Goal: Task Accomplishment & Management: Manage account settings

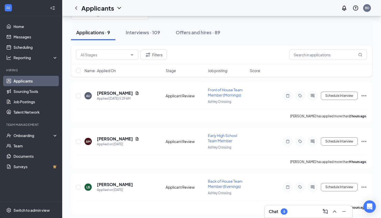
scroll to position [18, 0]
click at [118, 94] on h5 "[PERSON_NAME]" at bounding box center [115, 93] width 36 height 6
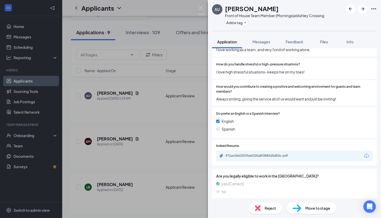
scroll to position [324, 0]
click at [264, 154] on div "971ac06633f3faef20fa8f3885d5d03c.pdf" at bounding box center [262, 156] width 73 height 4
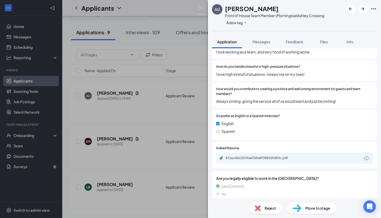
click at [322, 209] on span "Move to stage" at bounding box center [317, 208] width 25 height 6
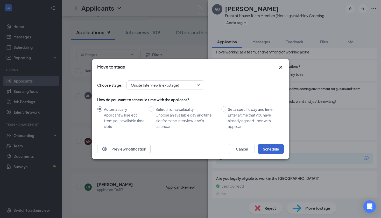
click at [277, 145] on button "Schedule" at bounding box center [271, 149] width 26 height 10
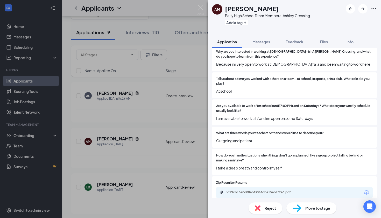
scroll to position [145, 0]
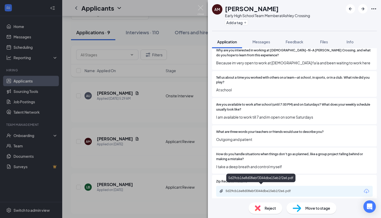
click at [255, 189] on div "5d29cb16e8d08ebf3044dbe15eb1f2e6.pdf" at bounding box center [262, 191] width 73 height 4
click at [260, 206] on img at bounding box center [258, 208] width 6 height 6
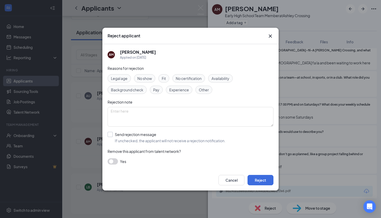
click at [132, 134] on div "Send rejection message" at bounding box center [170, 134] width 111 height 5
click at [132, 134] on input "Send rejection message If unchecked, the applicant will not receive a rejection…" at bounding box center [167, 137] width 118 height 11
checkbox input "true"
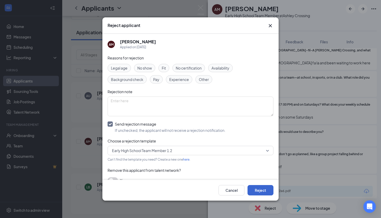
click at [258, 185] on button "Reject" at bounding box center [261, 190] width 26 height 10
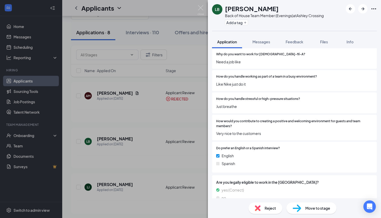
scroll to position [296, 0]
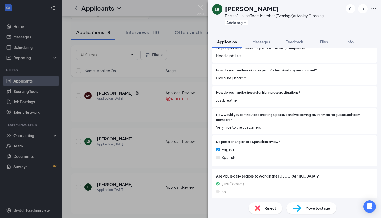
click at [269, 209] on span "Reject" at bounding box center [270, 208] width 11 height 6
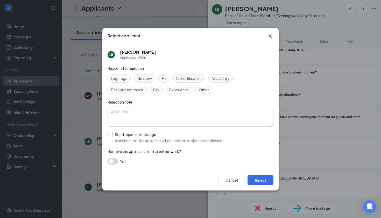
click at [147, 134] on div "Send rejection message" at bounding box center [170, 134] width 111 height 5
click at [147, 134] on input "Send rejection message If unchecked, the applicant will not receive a rejection…" at bounding box center [167, 137] width 118 height 11
checkbox input "true"
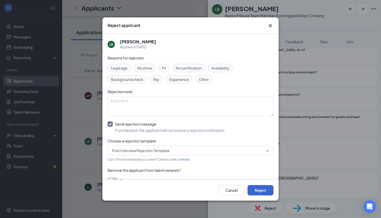
click at [255, 186] on button "Reject" at bounding box center [261, 190] width 26 height 10
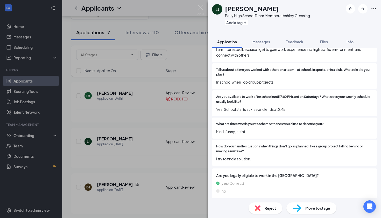
scroll to position [158, 0]
click at [272, 209] on span "Reject" at bounding box center [270, 208] width 11 height 6
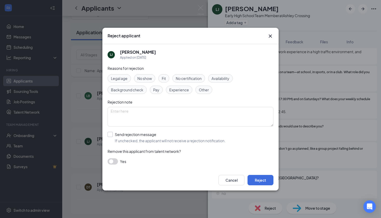
click at [132, 135] on div "Send rejection message" at bounding box center [170, 134] width 111 height 5
click at [132, 135] on input "Send rejection message If unchecked, the applicant will not receive a rejection…" at bounding box center [167, 137] width 118 height 11
checkbox input "true"
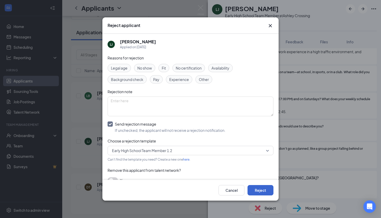
click at [262, 187] on button "Reject" at bounding box center [261, 190] width 26 height 10
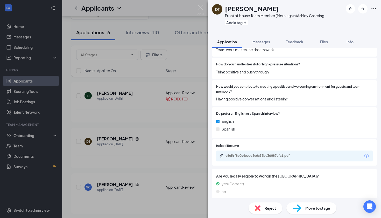
scroll to position [324, 0]
click at [268, 154] on div "c8e56f8c0c4eeed5e6c55be3d887efc1.pdf" at bounding box center [262, 156] width 73 height 4
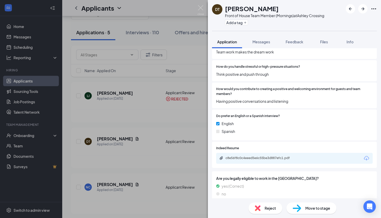
click at [262, 203] on div "Reject" at bounding box center [266, 207] width 34 height 11
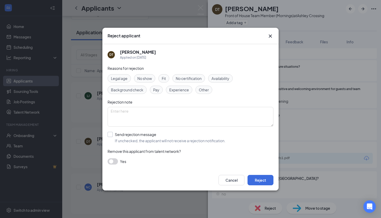
click at [149, 138] on span "If unchecked, the applicant will not receive a rejection notification." at bounding box center [170, 140] width 111 height 5
click at [149, 138] on input "Send rejection message If unchecked, the applicant will not receive a rejection…" at bounding box center [167, 137] width 118 height 11
checkbox input "true"
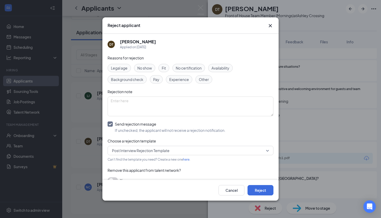
click at [116, 180] on div "Cancel Reject" at bounding box center [190, 190] width 176 height 21
click at [115, 178] on button "button" at bounding box center [113, 180] width 10 height 6
click at [257, 192] on button "Reject" at bounding box center [261, 190] width 26 height 10
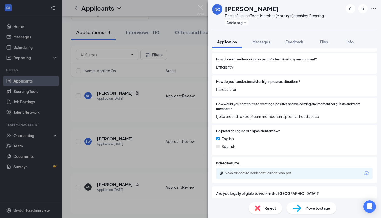
scroll to position [312, 0]
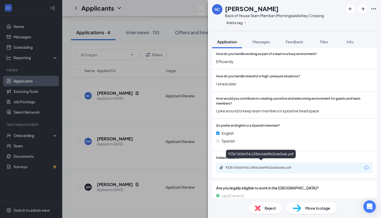
click at [276, 165] on div "933b7d56bf54c158dc6def8d1bde2eab.pdf" at bounding box center [262, 167] width 73 height 4
click at [316, 209] on span "Move to stage" at bounding box center [317, 208] width 25 height 6
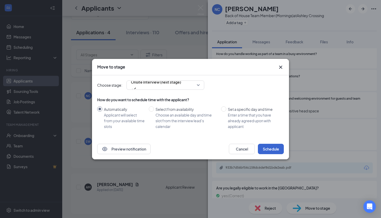
click at [278, 152] on button "Schedule" at bounding box center [271, 149] width 26 height 10
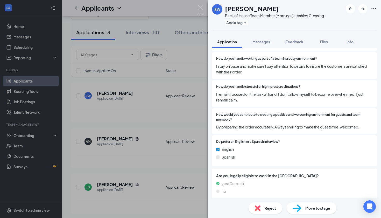
scroll to position [307, 0]
click at [302, 204] on div "Move to stage" at bounding box center [311, 207] width 50 height 11
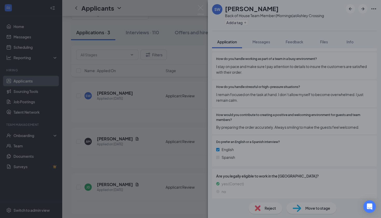
scroll to position [305, 0]
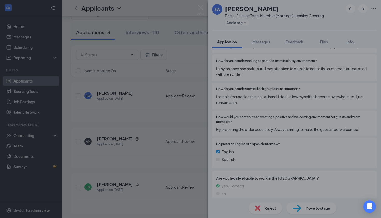
click at [302, 204] on div "Move to stage Choose stage: Onsite Interview (next stage) Preview notification …" at bounding box center [190, 109] width 381 height 218
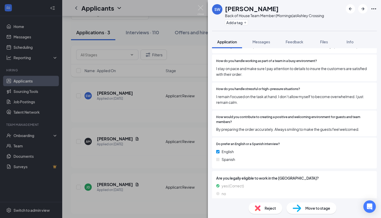
click at [302, 208] on div "Move to stage" at bounding box center [311, 207] width 50 height 11
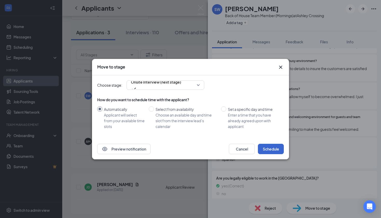
click at [265, 145] on button "Schedule" at bounding box center [271, 149] width 26 height 10
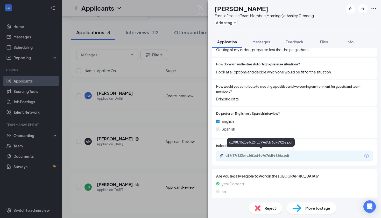
scroll to position [324, 0]
click at [278, 154] on div "d19f87f523e4c26f1c99e9d76d96926a.pdf" at bounding box center [262, 156] width 73 height 4
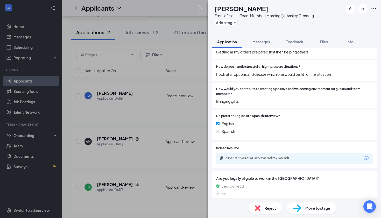
click at [312, 208] on span "Move to stage" at bounding box center [317, 208] width 25 height 6
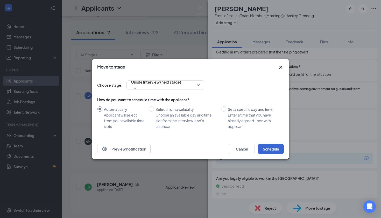
click at [273, 149] on button "Schedule" at bounding box center [271, 149] width 26 height 10
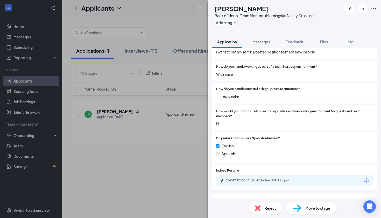
scroll to position [303, 0]
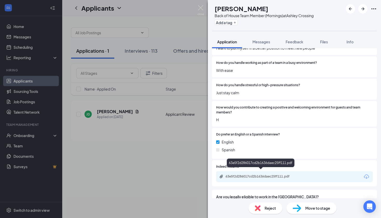
click at [266, 174] on div "63e5f2d286017cd2b1636daec25ff111.pdf" at bounding box center [262, 176] width 73 height 4
click at [273, 206] on span "Reject" at bounding box center [270, 208] width 11 height 6
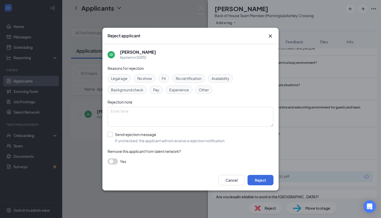
click at [141, 135] on div "Send rejection message" at bounding box center [170, 134] width 111 height 5
click at [141, 135] on input "Send rejection message If unchecked, the applicant will not receive a rejection…" at bounding box center [167, 137] width 118 height 11
checkbox input "true"
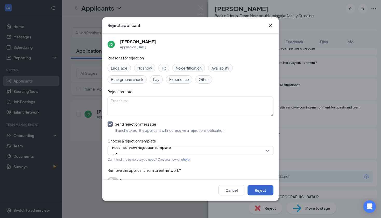
click at [262, 188] on button "Reject" at bounding box center [261, 190] width 26 height 10
